Goal: Navigation & Orientation: Find specific page/section

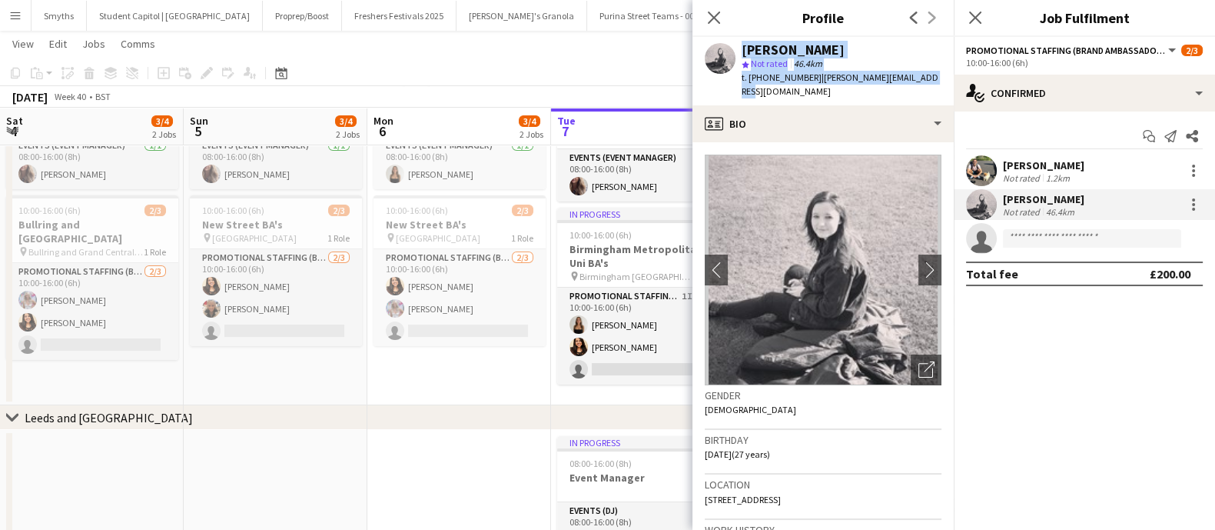
scroll to position [0, 367]
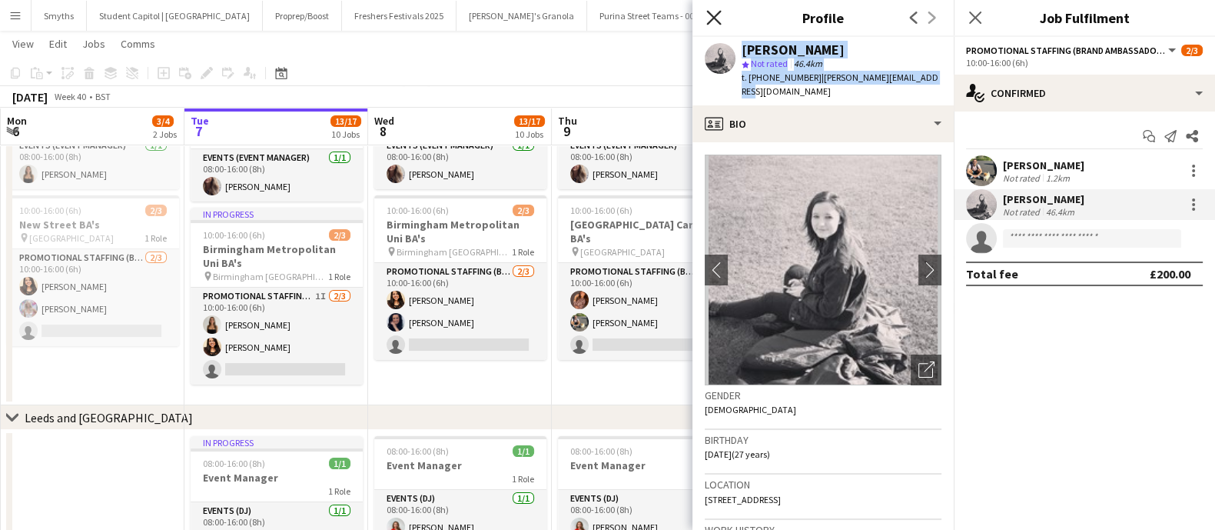
click at [716, 15] on icon at bounding box center [713, 17] width 15 height 15
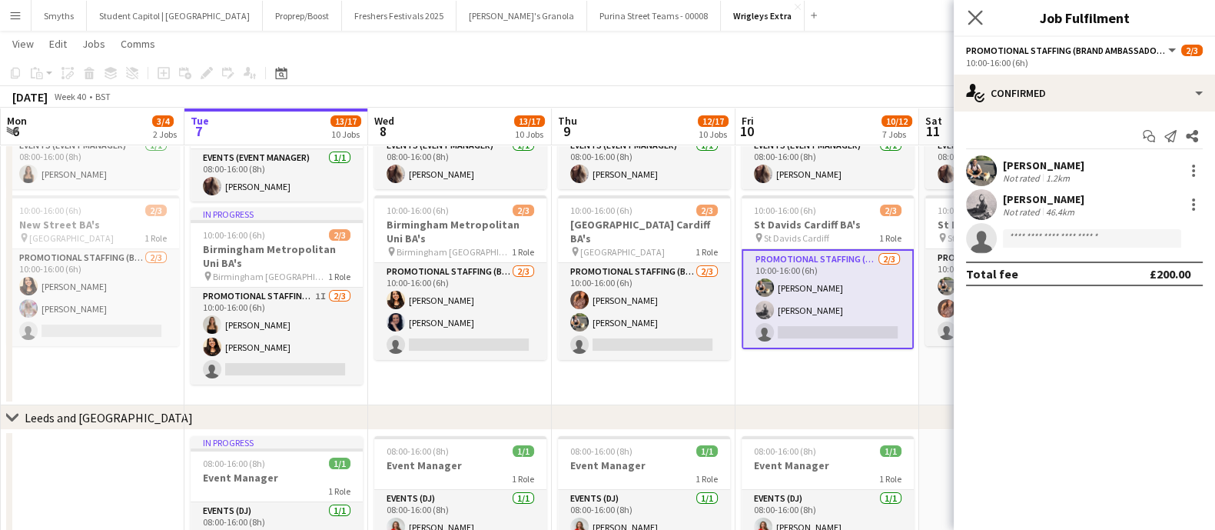
click at [984, 21] on app-icon "Close pop-in" at bounding box center [976, 18] width 22 height 22
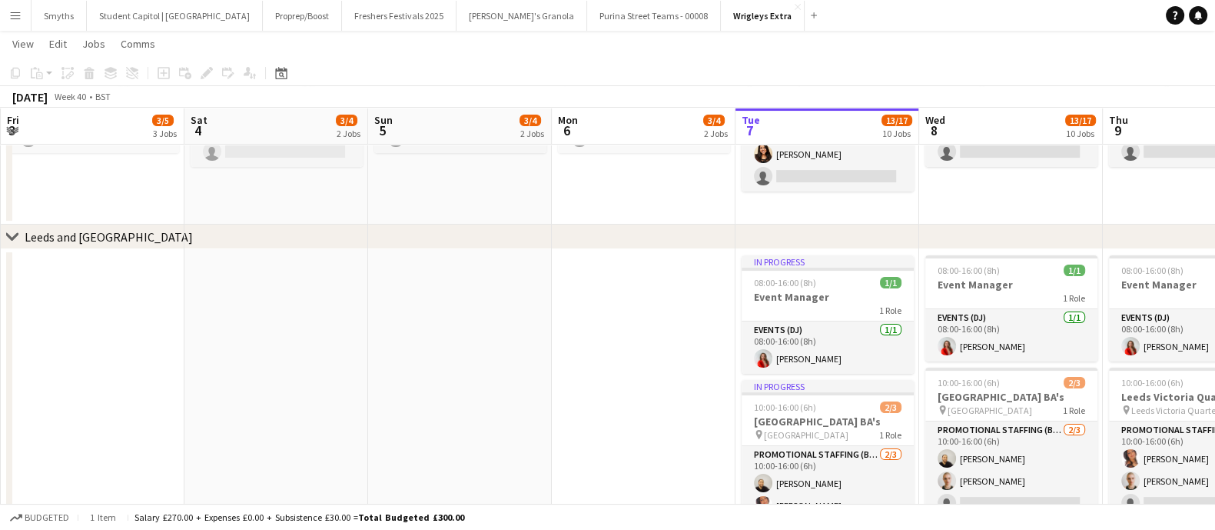
scroll to position [0, 406]
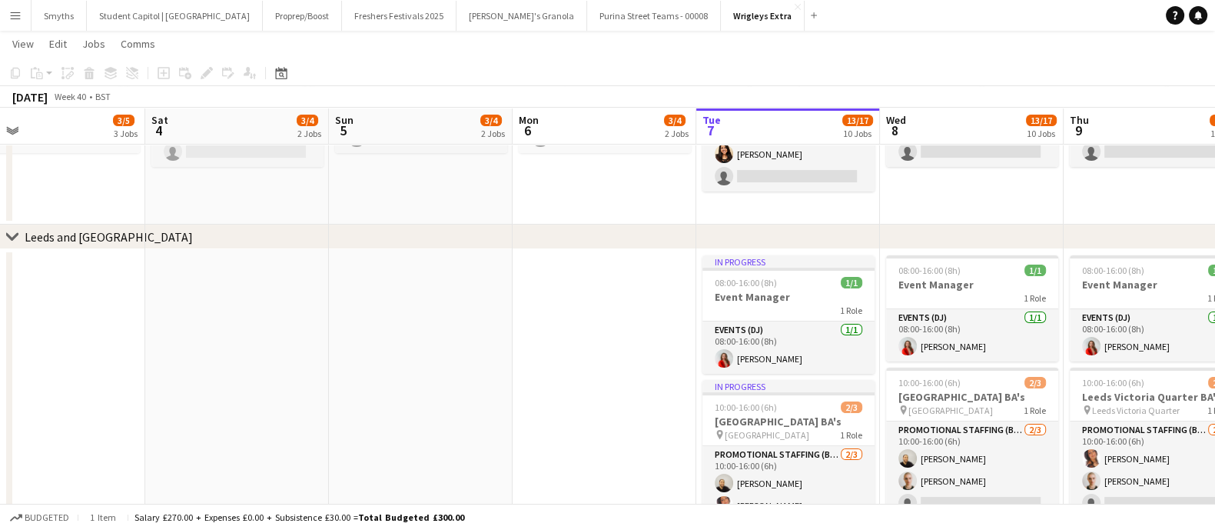
drag, startPoint x: 188, startPoint y: 394, endPoint x: 700, endPoint y: 399, distance: 511.9
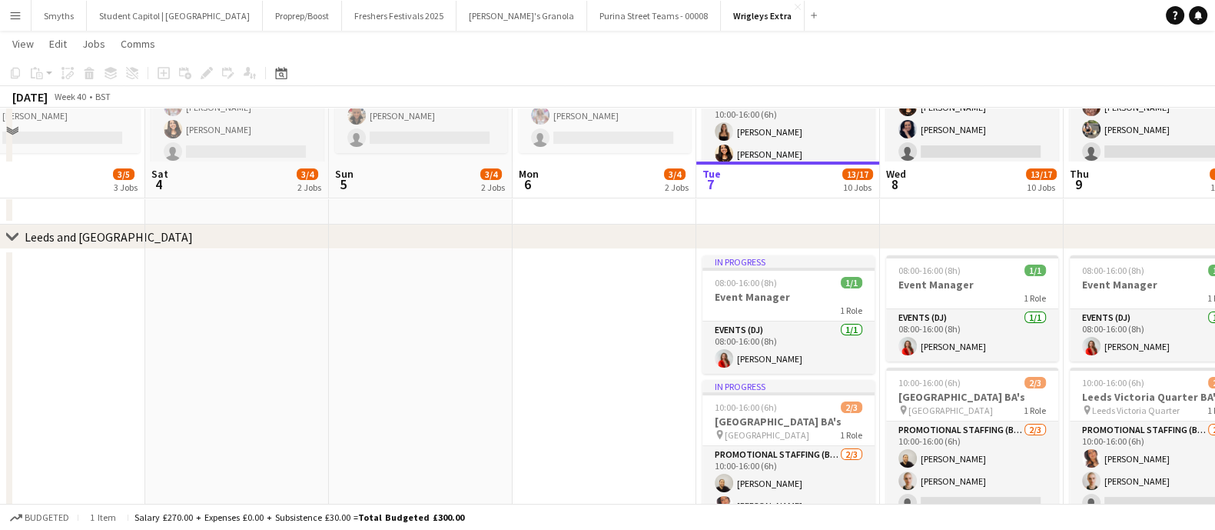
scroll to position [384, 0]
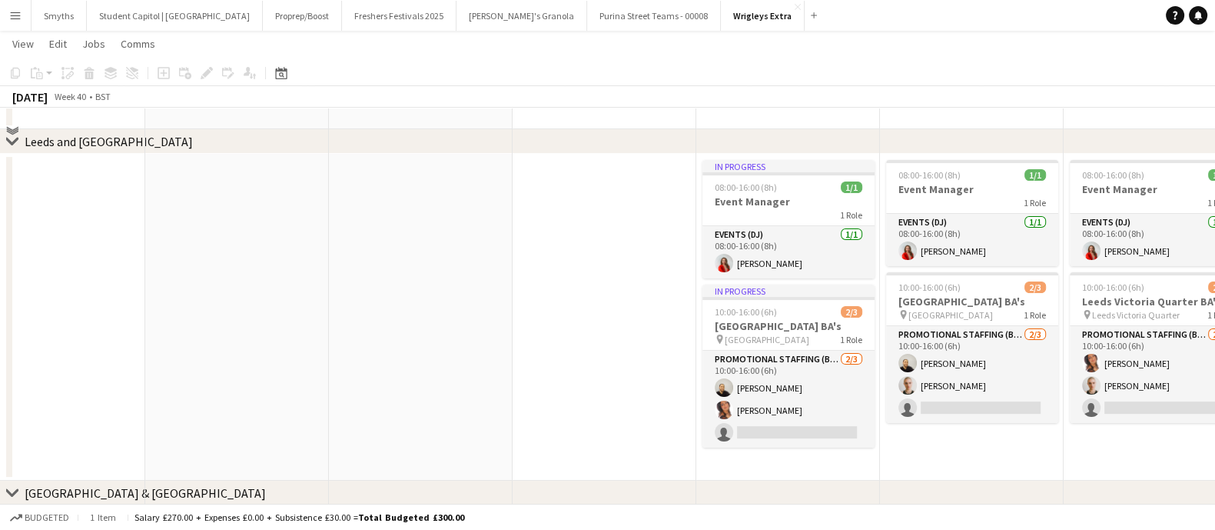
drag, startPoint x: 322, startPoint y: 355, endPoint x: 789, endPoint y: 354, distance: 466.5
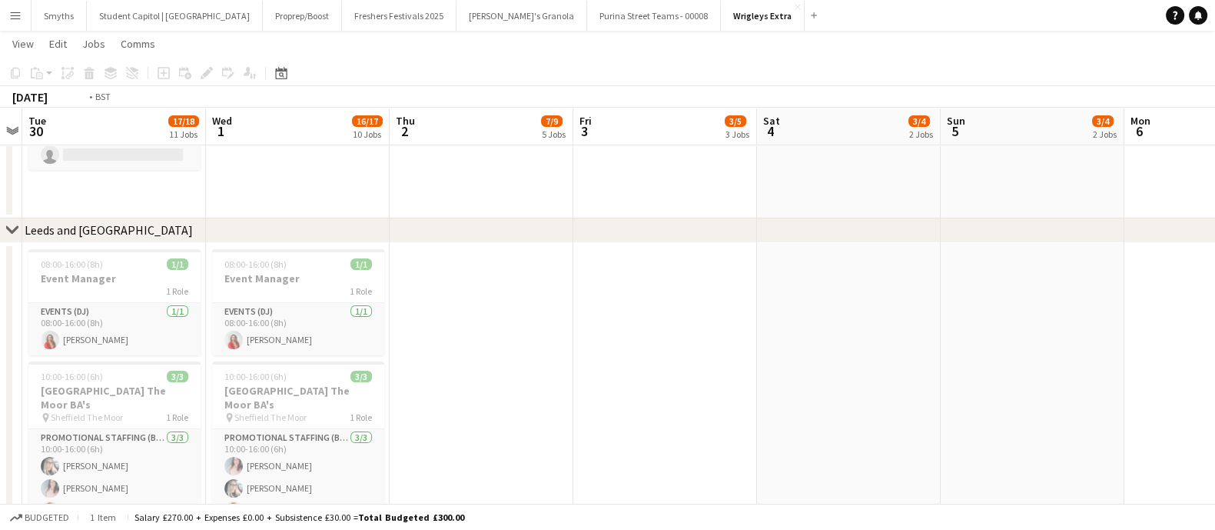
scroll to position [0, 397]
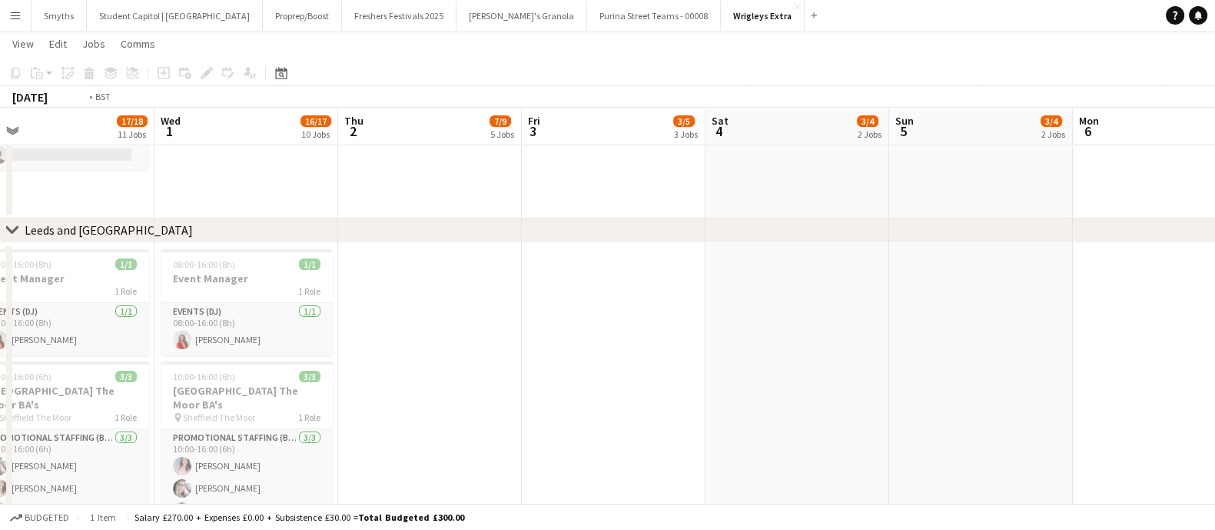
drag, startPoint x: 427, startPoint y: 317, endPoint x: 875, endPoint y: 319, distance: 448.9
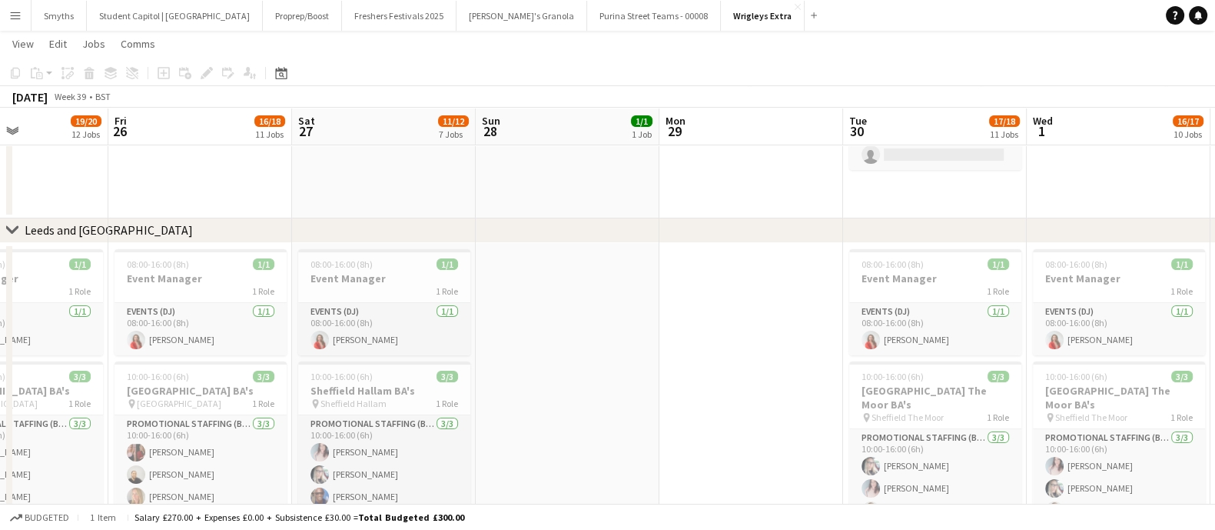
drag, startPoint x: 308, startPoint y: 314, endPoint x: 629, endPoint y: 307, distance: 321.4
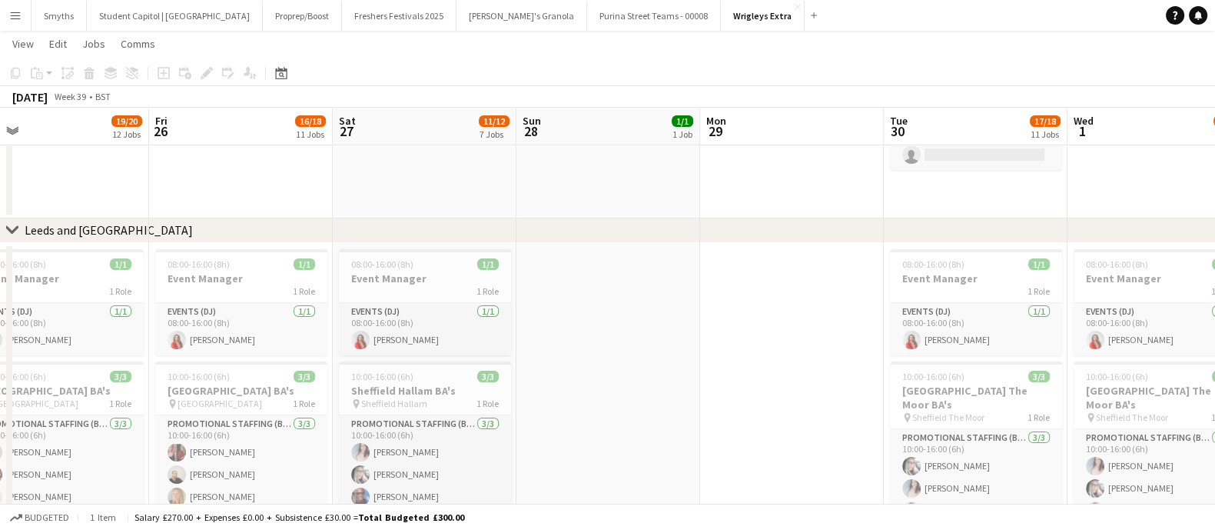
scroll to position [0, 372]
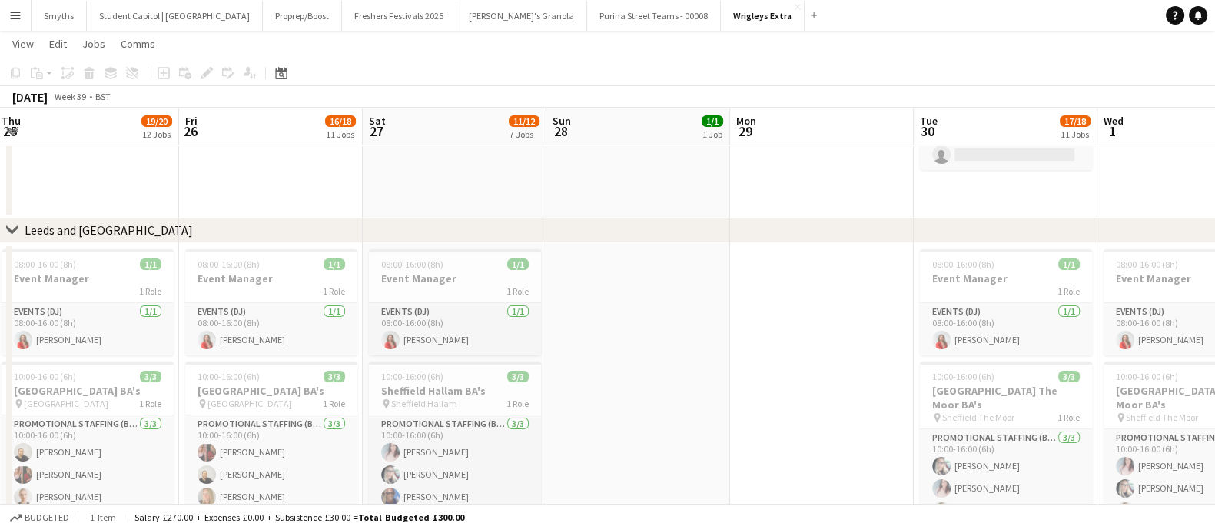
drag, startPoint x: 593, startPoint y: 340, endPoint x: 663, endPoint y: 328, distance: 70.9
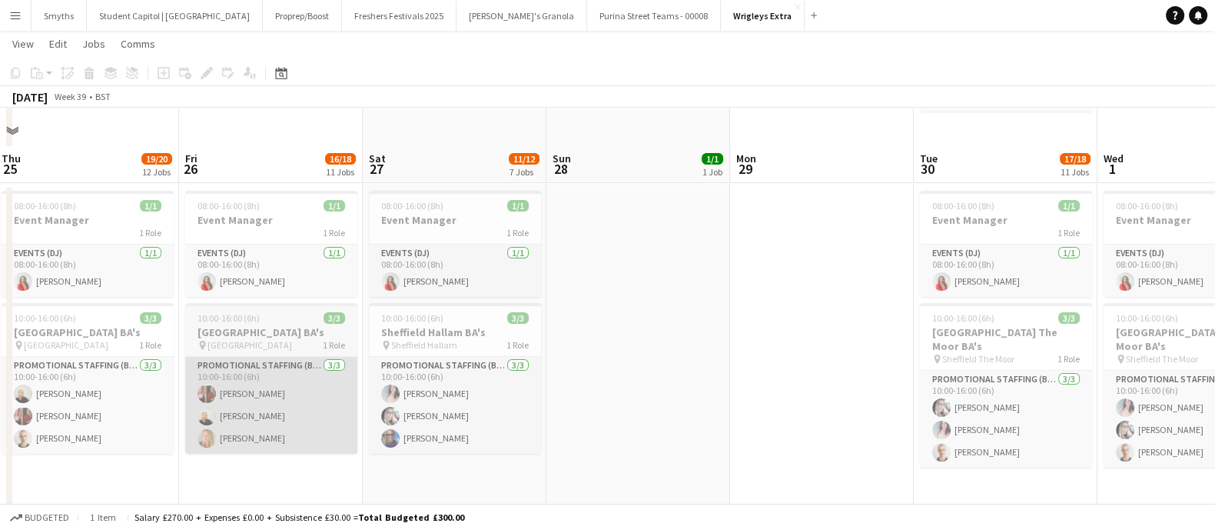
scroll to position [480, 0]
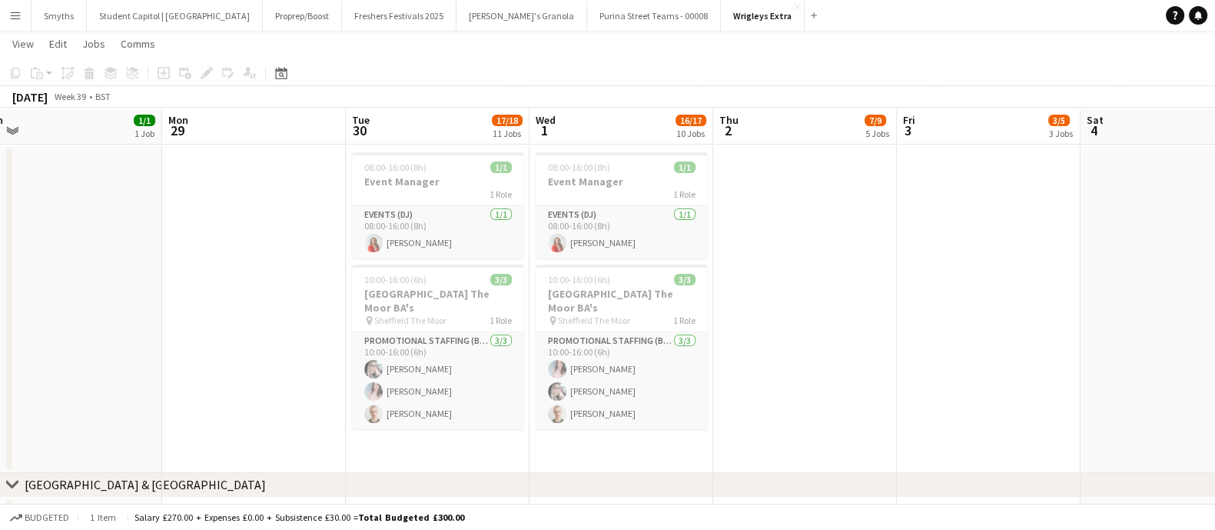
drag, startPoint x: 860, startPoint y: 331, endPoint x: 294, endPoint y: 325, distance: 566.5
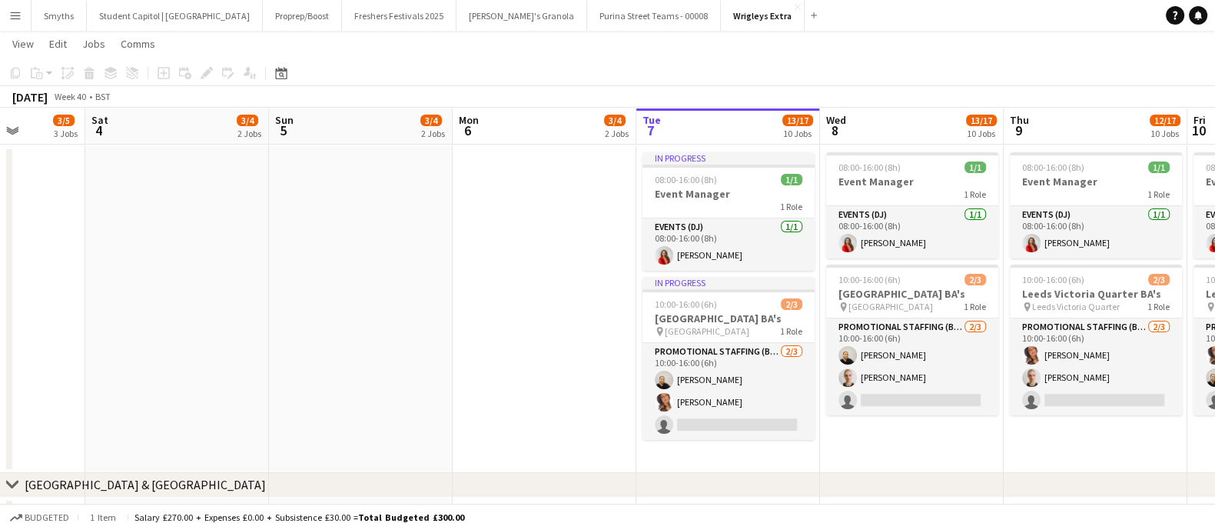
scroll to position [0, 573]
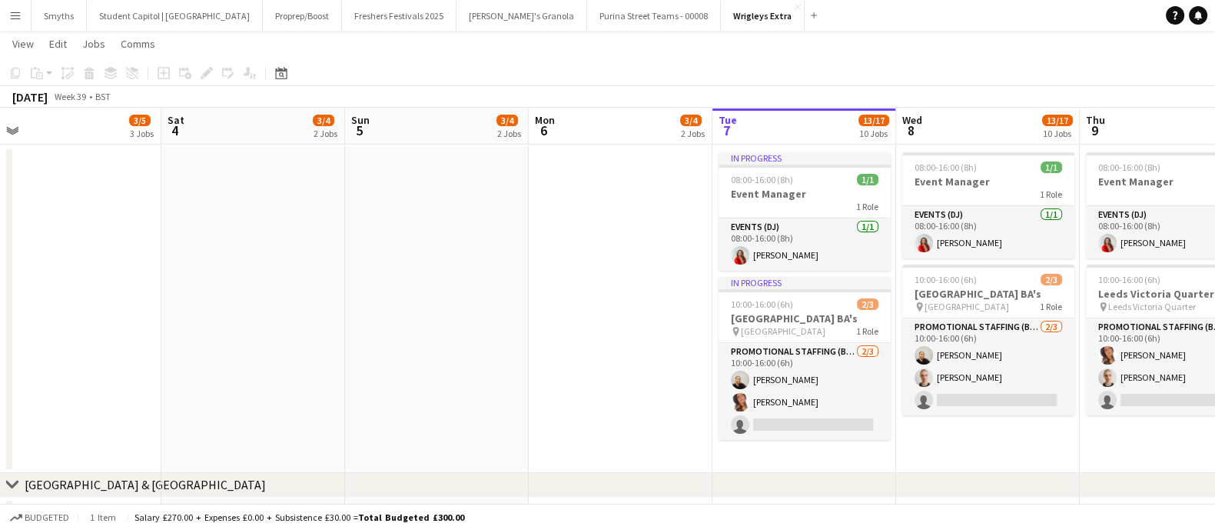
drag, startPoint x: 873, startPoint y: 323, endPoint x: -68, endPoint y: 309, distance: 941.6
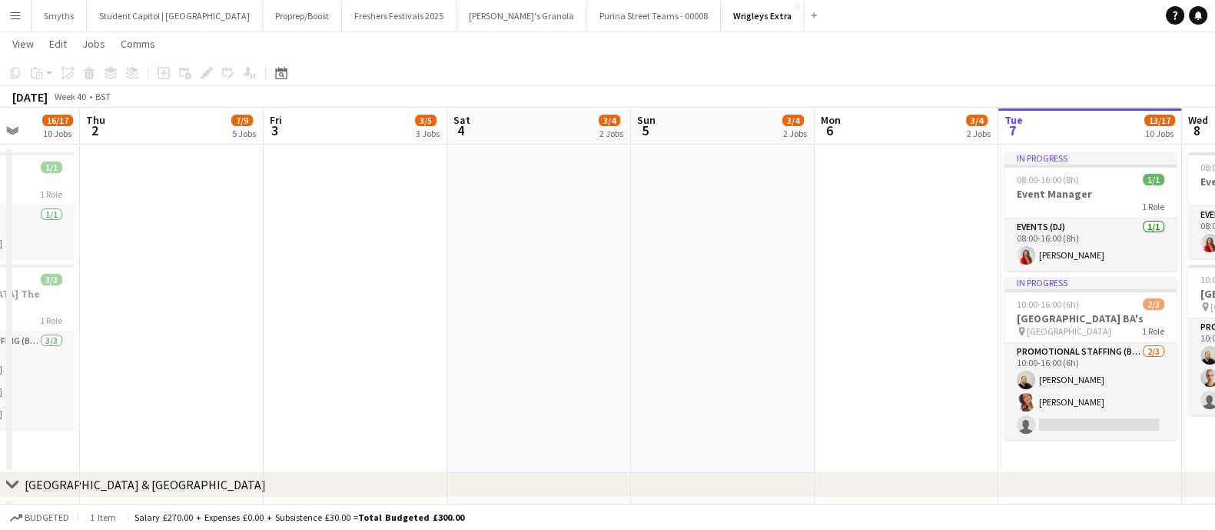
drag, startPoint x: 327, startPoint y: 263, endPoint x: 826, endPoint y: 309, distance: 501.7
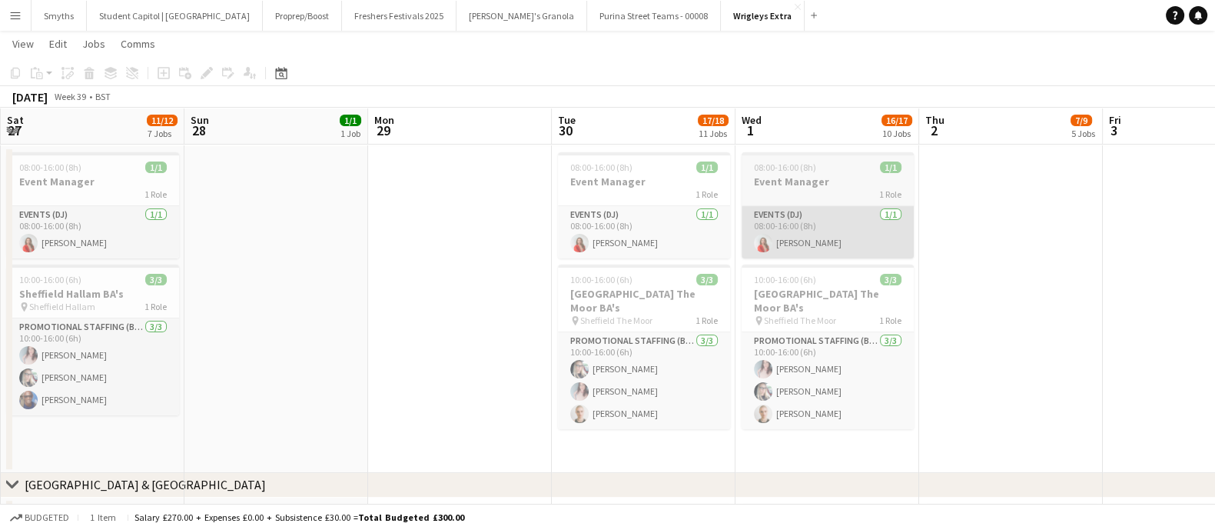
drag, startPoint x: 514, startPoint y: 294, endPoint x: 832, endPoint y: 256, distance: 319.7
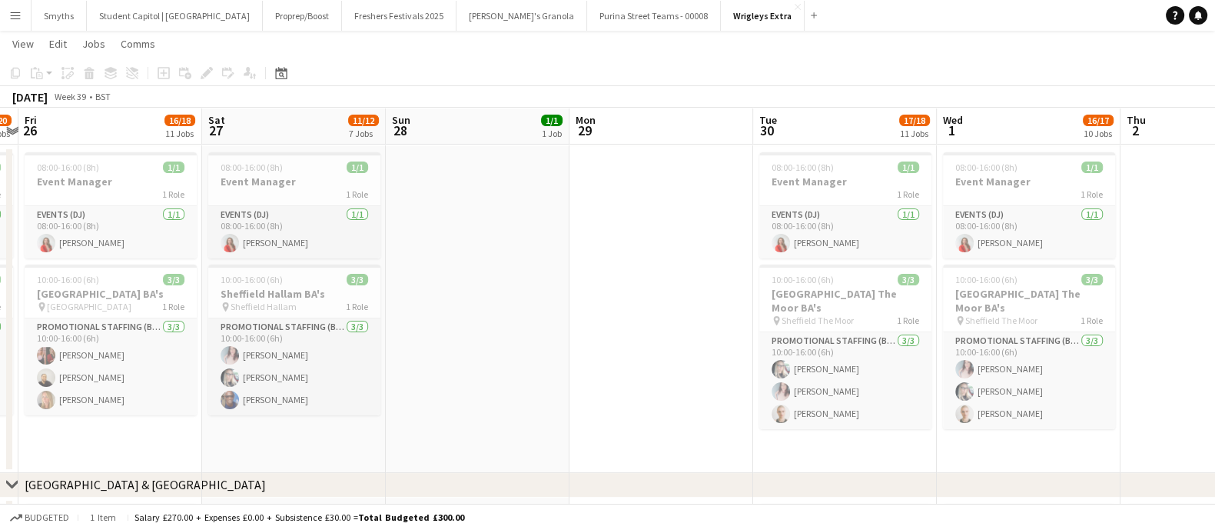
drag, startPoint x: 466, startPoint y: 224, endPoint x: 675, endPoint y: 271, distance: 214.3
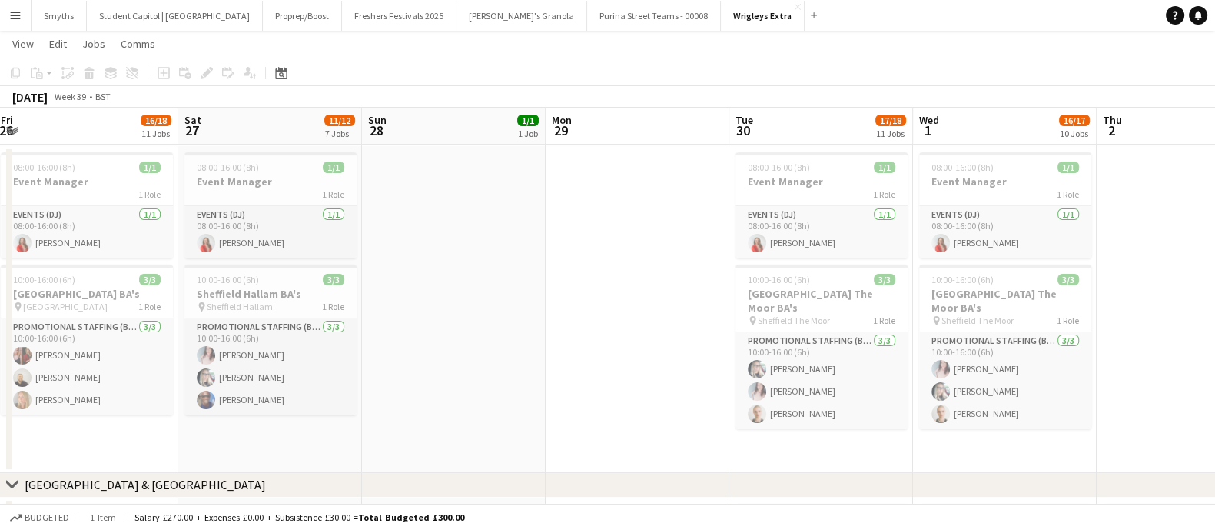
drag, startPoint x: 580, startPoint y: 328, endPoint x: 351, endPoint y: 262, distance: 238.4
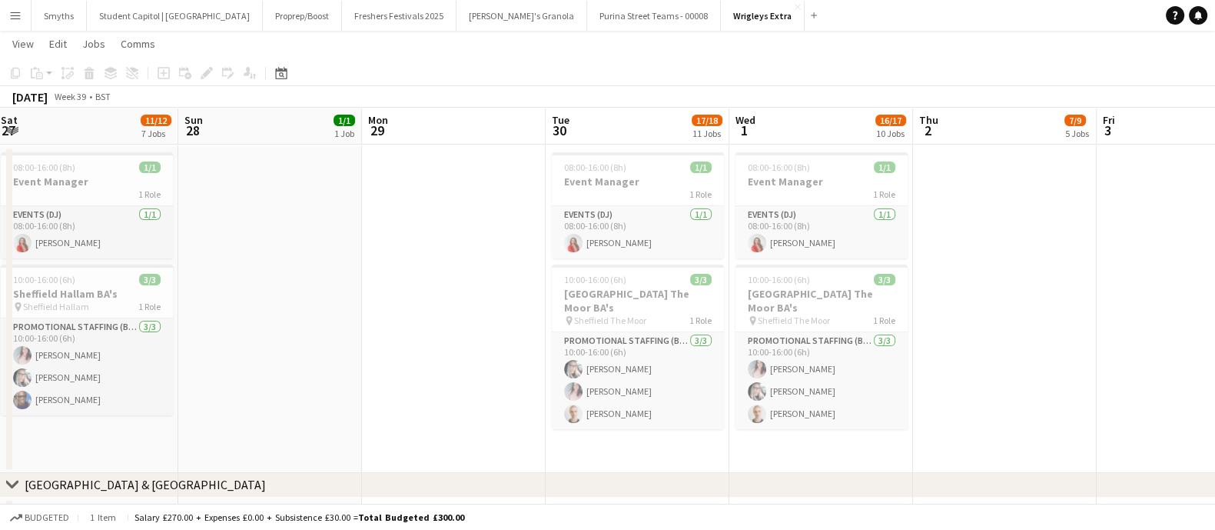
scroll to position [0, 578]
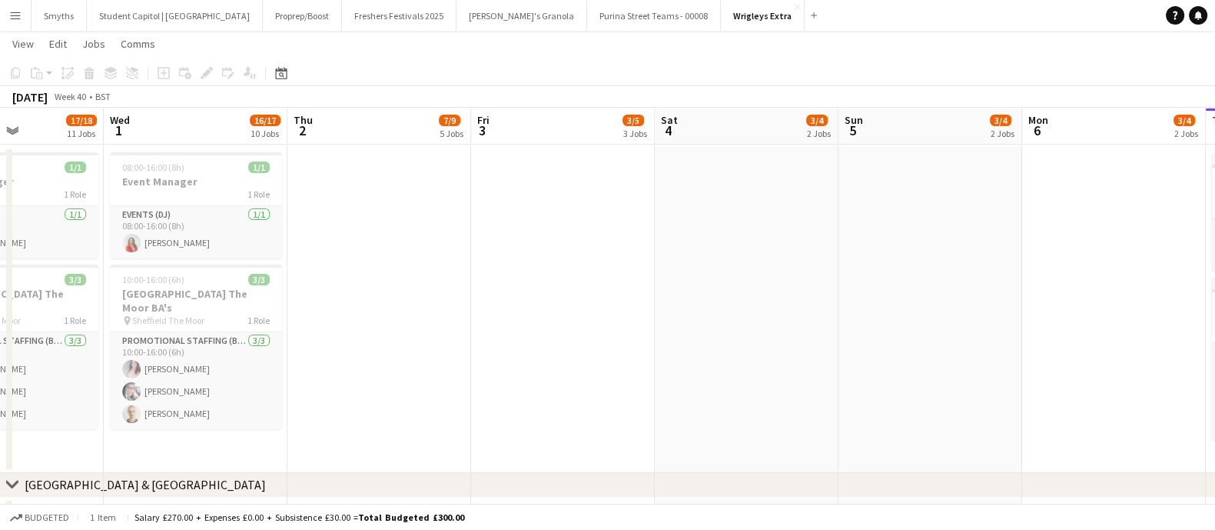
drag, startPoint x: 905, startPoint y: 297, endPoint x: 396, endPoint y: 160, distance: 527.8
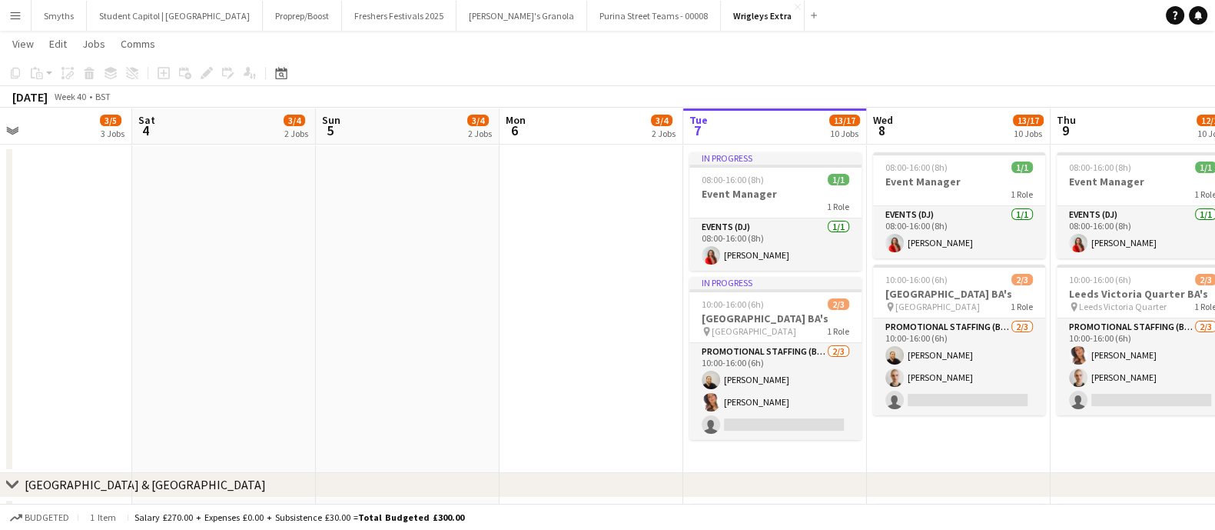
drag, startPoint x: 438, startPoint y: 233, endPoint x: 273, endPoint y: 199, distance: 168.7
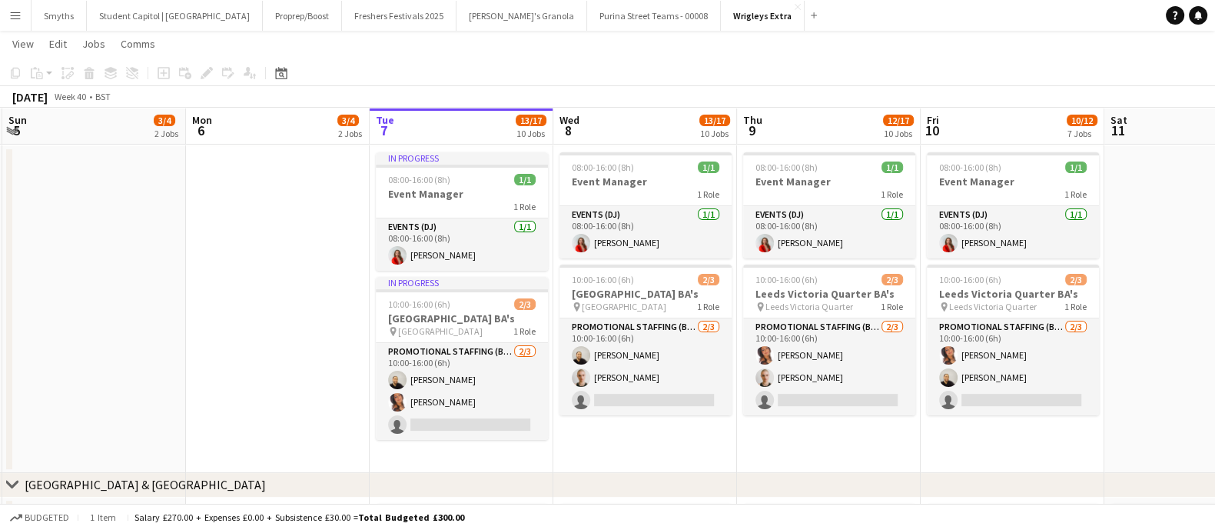
scroll to position [0, 579]
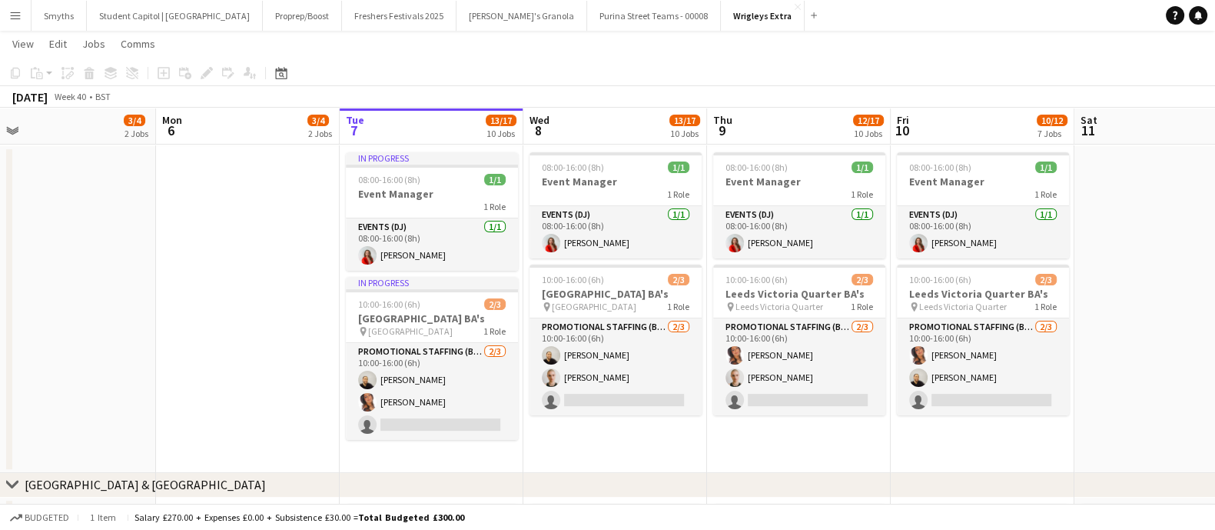
drag, startPoint x: 1068, startPoint y: 467, endPoint x: 750, endPoint y: 370, distance: 332.4
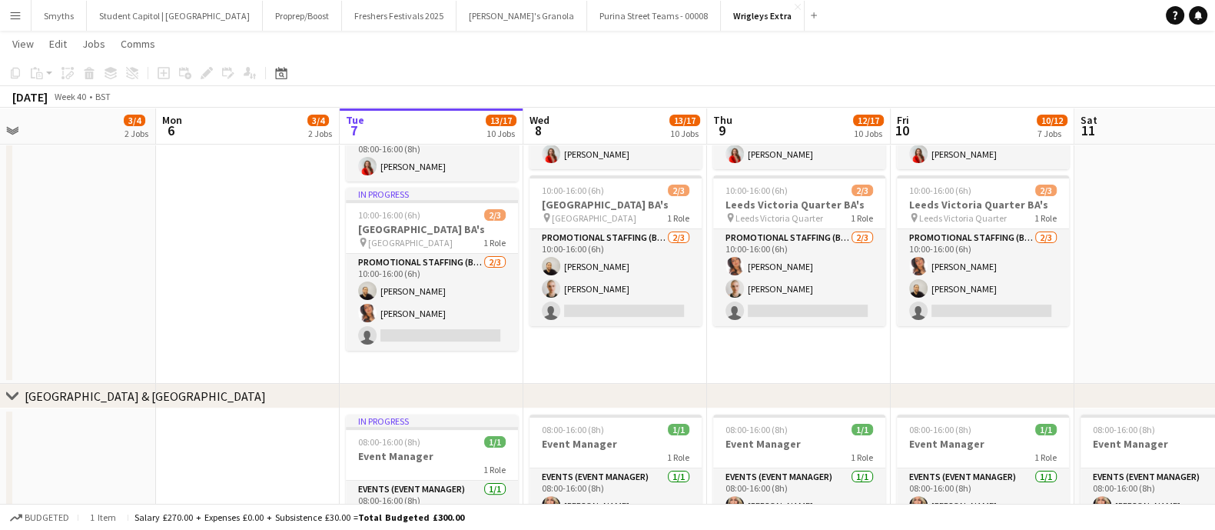
scroll to position [0, 0]
